Goal: Transaction & Acquisition: Purchase product/service

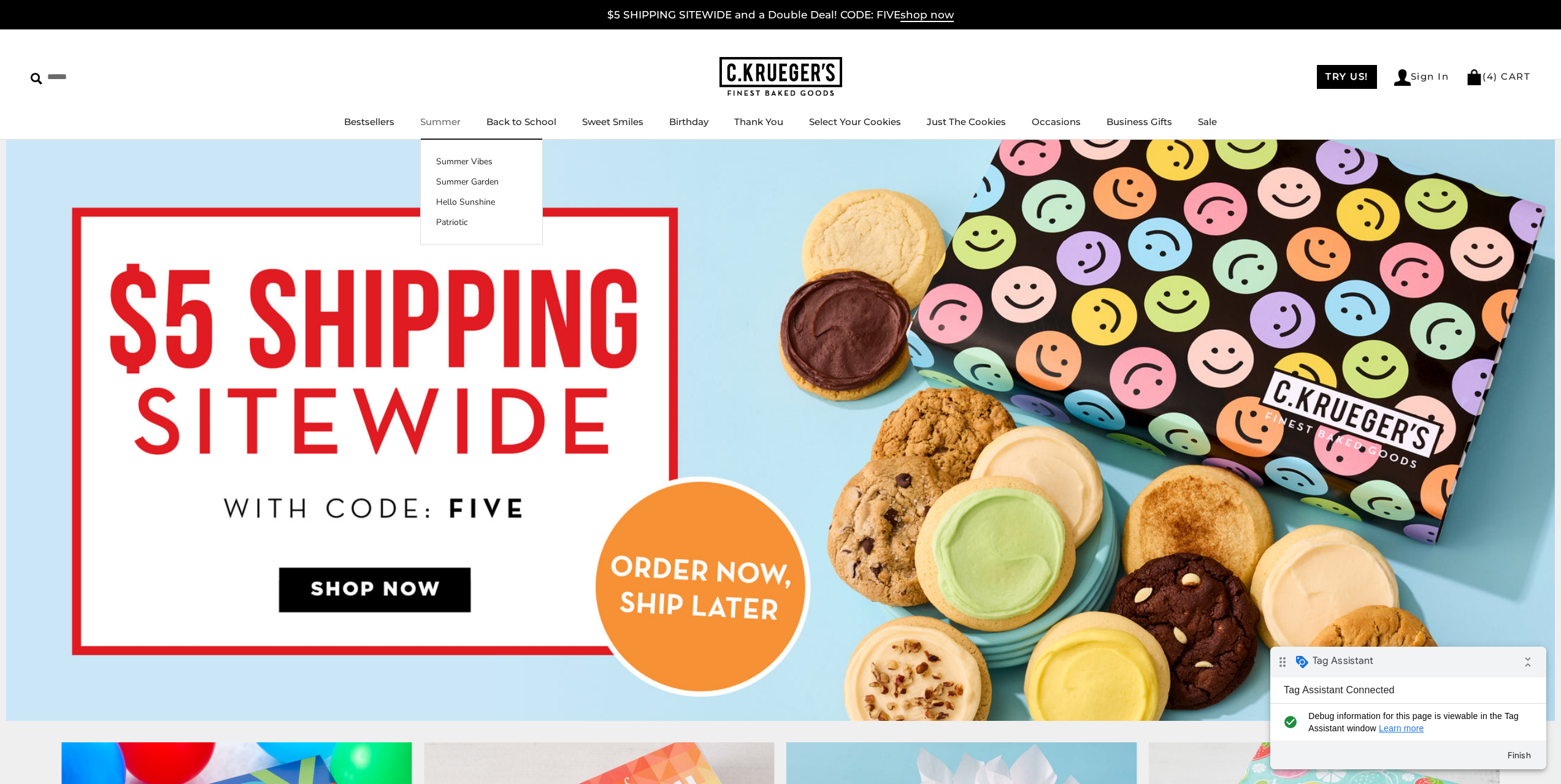
click at [431, 125] on link "Summer" at bounding box center [440, 121] width 41 height 12
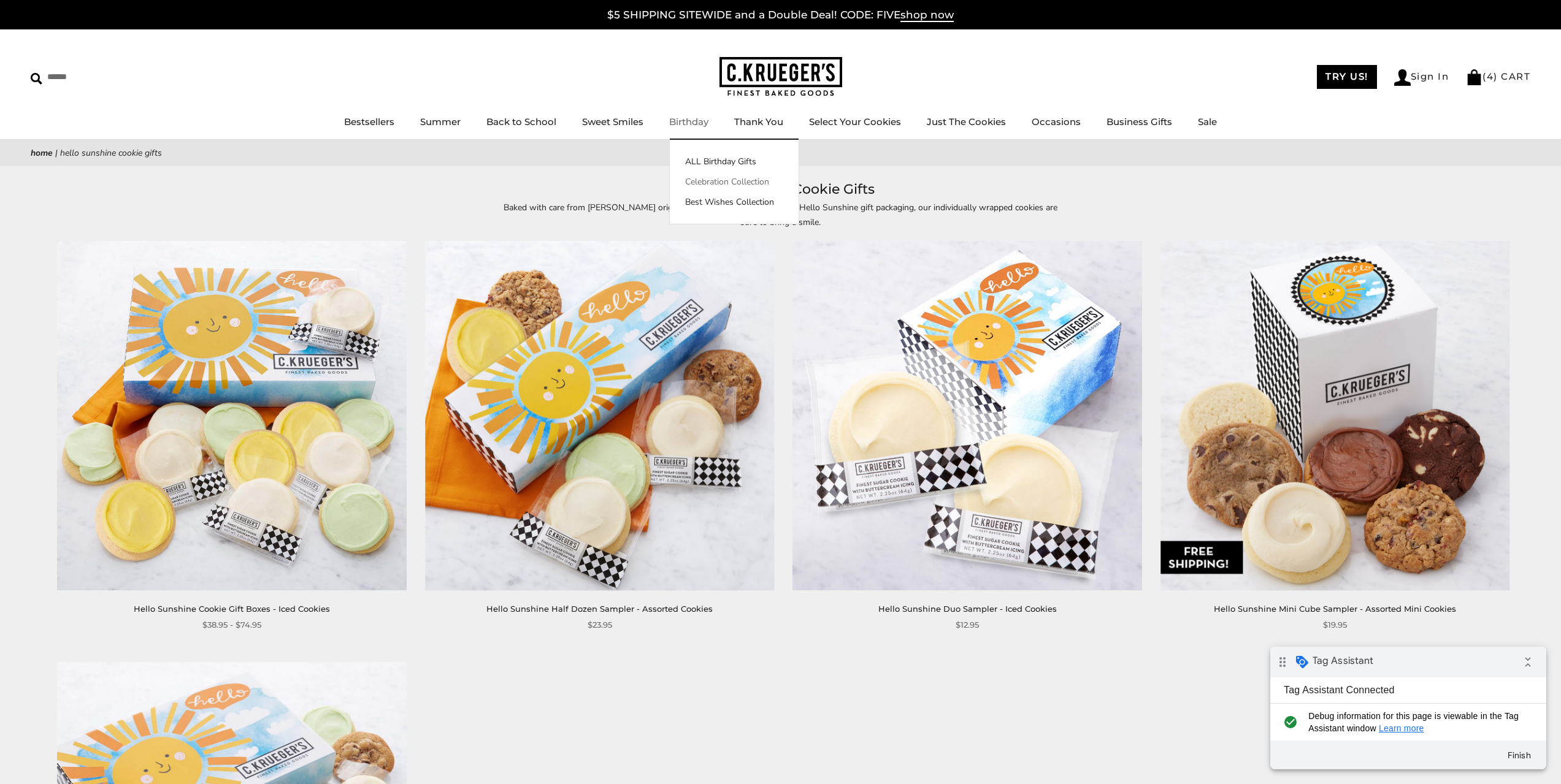
click at [709, 181] on link "Celebration Collection" at bounding box center [734, 182] width 129 height 13
